Goal: Task Accomplishment & Management: Use online tool/utility

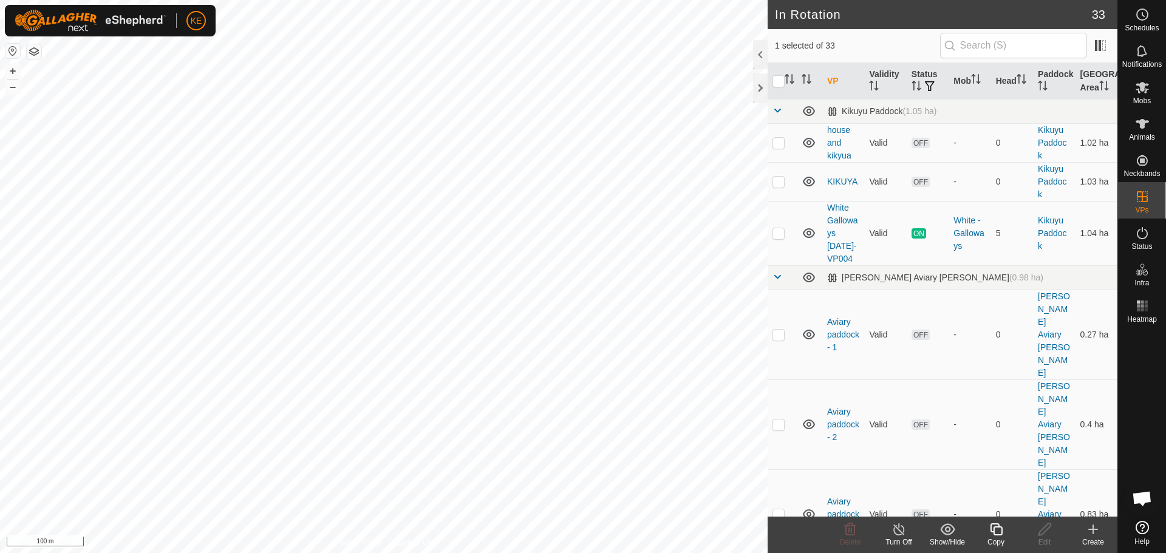
click at [992, 534] on icon at bounding box center [995, 529] width 15 height 15
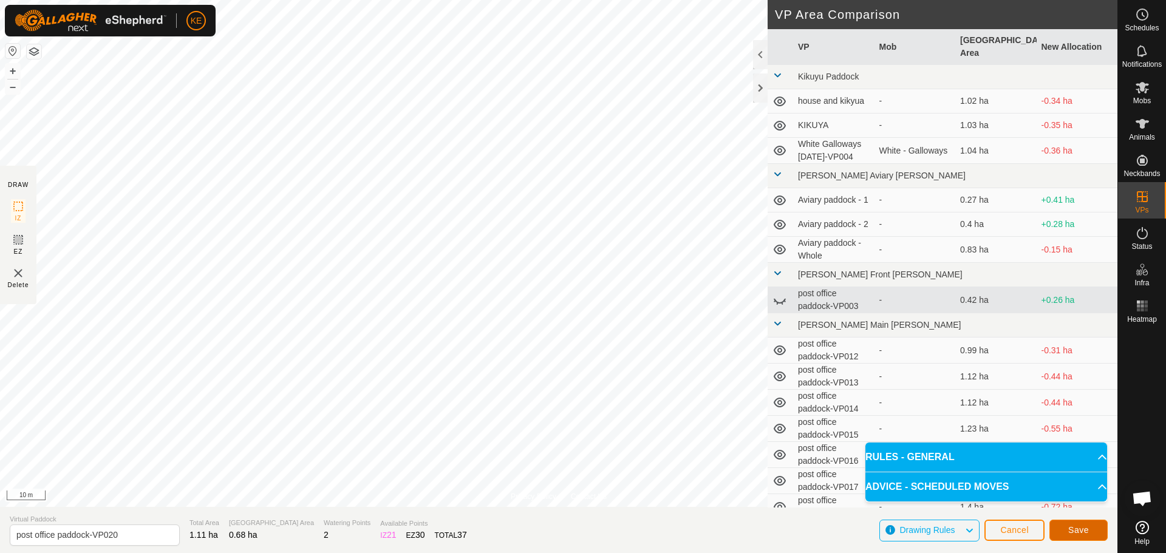
click at [1081, 530] on span "Save" at bounding box center [1078, 530] width 21 height 10
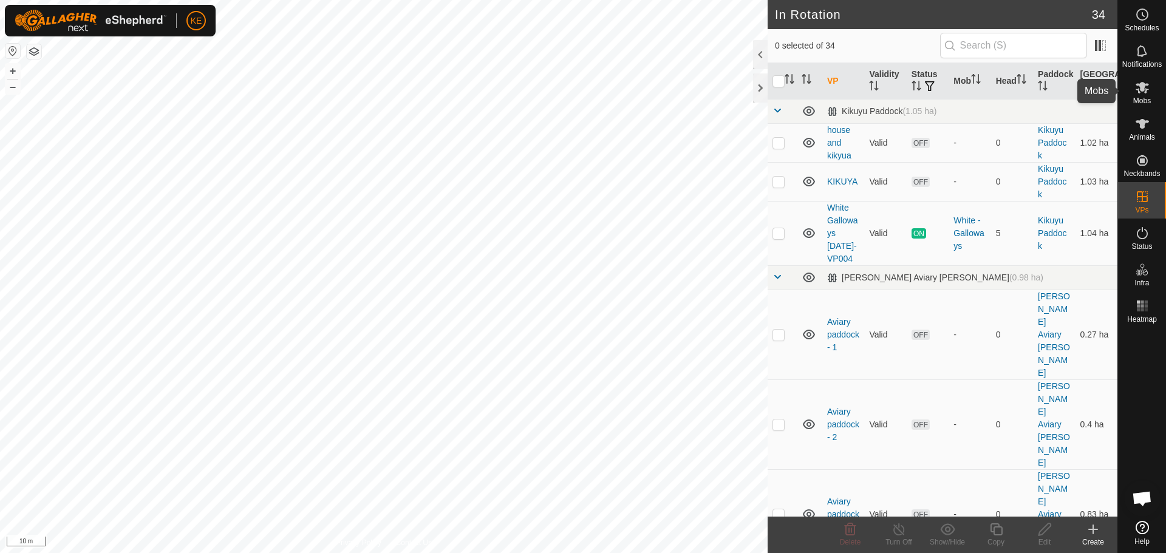
click at [1144, 90] on icon at bounding box center [1141, 88] width 13 height 12
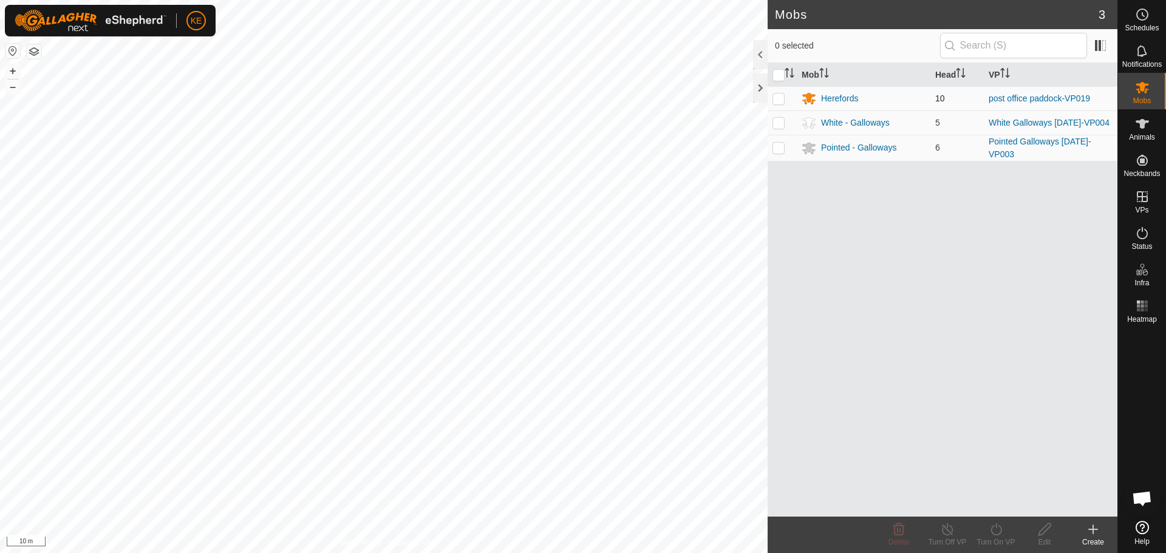
click at [778, 95] on p-checkbox at bounding box center [778, 98] width 12 height 10
checkbox input "true"
click at [992, 539] on div "Turn On VP" at bounding box center [995, 542] width 49 height 11
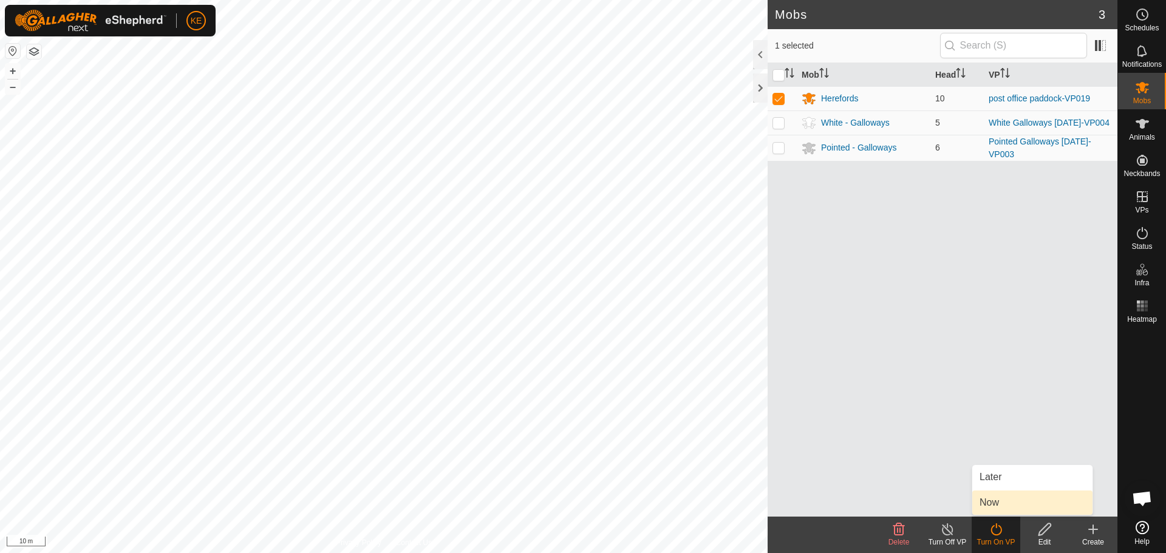
click at [991, 506] on link "Now" at bounding box center [1032, 503] width 120 height 24
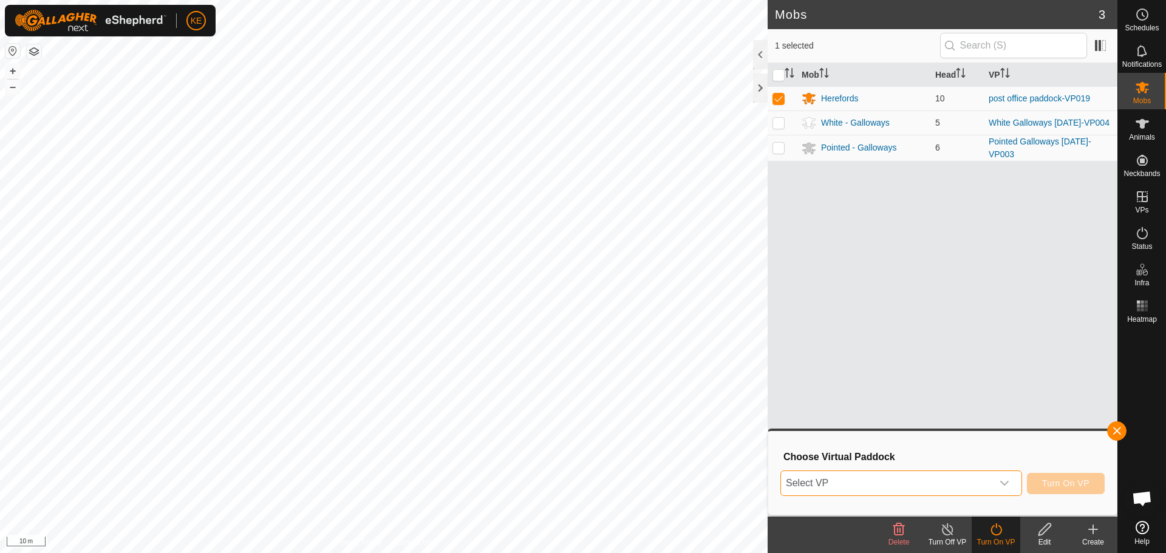
click at [889, 477] on span "Select VP" at bounding box center [886, 483] width 211 height 24
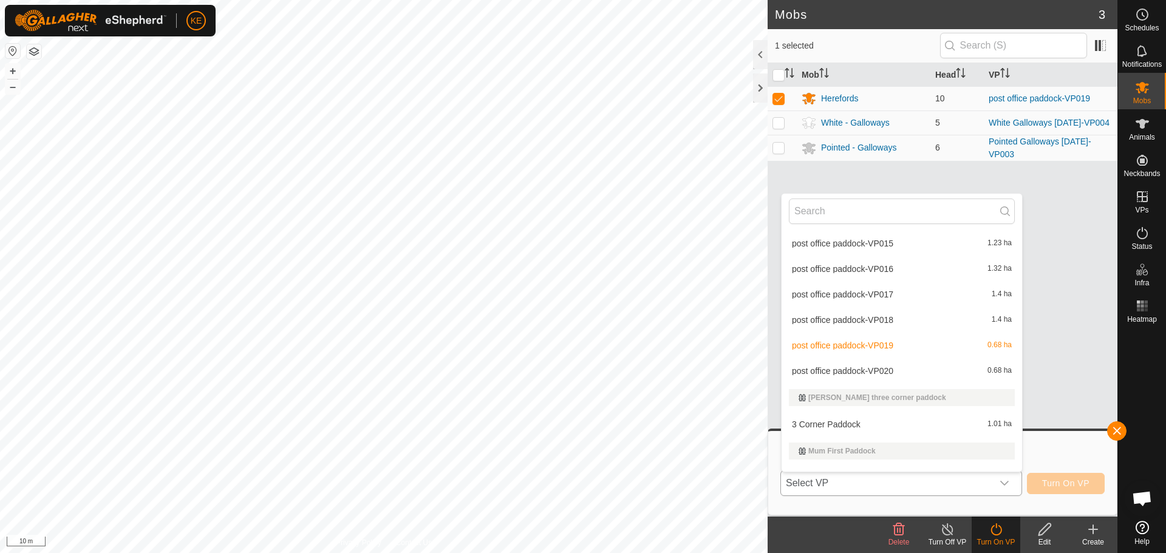
scroll to position [373, 0]
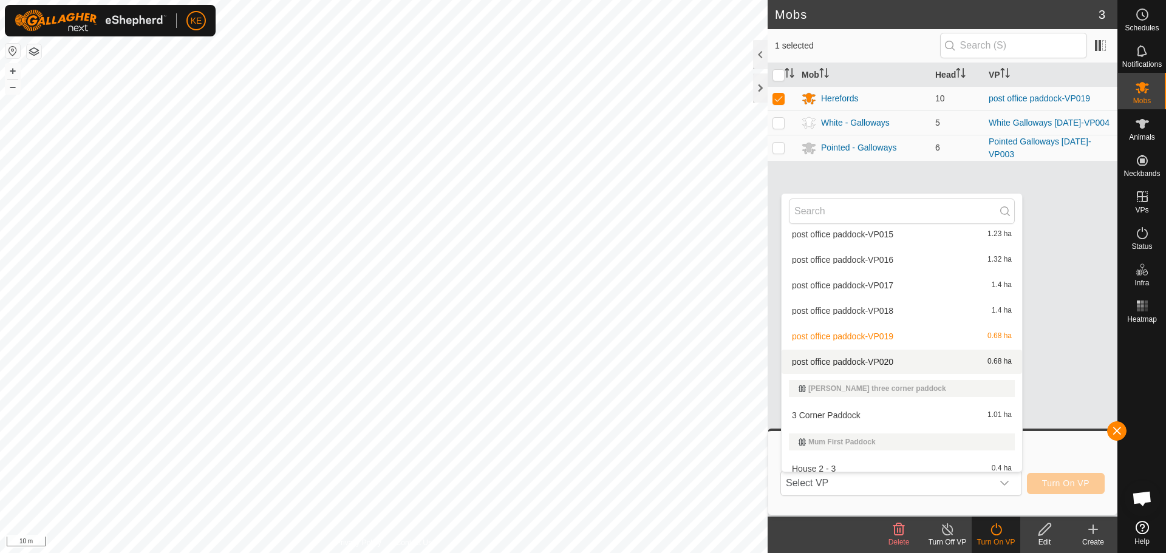
click at [871, 361] on li "post office paddock-VP020 0.68 ha" at bounding box center [901, 362] width 240 height 24
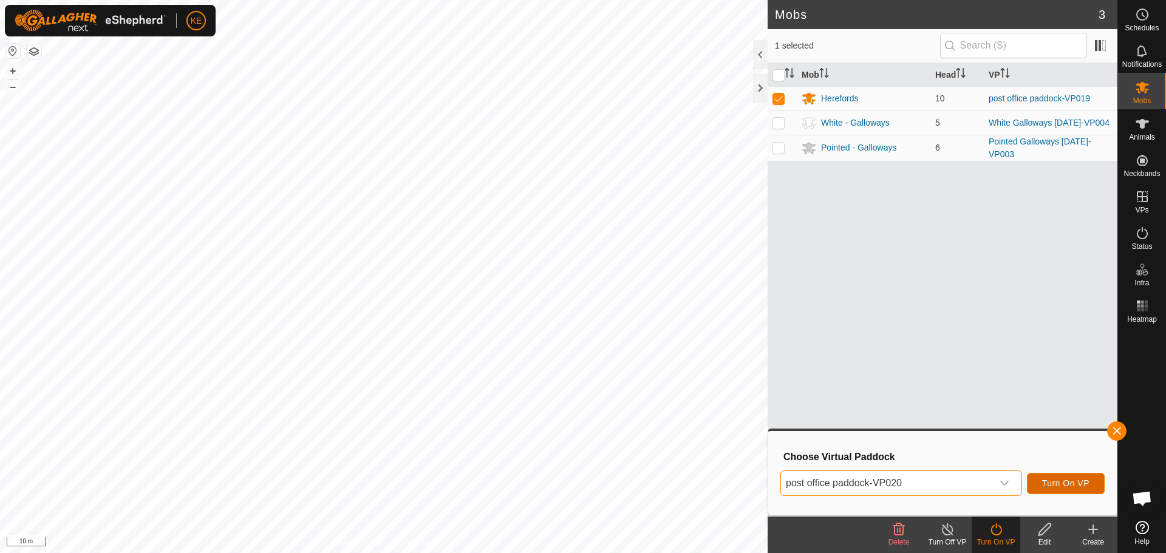
click at [1064, 479] on span "Turn On VP" at bounding box center [1065, 483] width 47 height 10
